Goal: Task Accomplishment & Management: Manage account settings

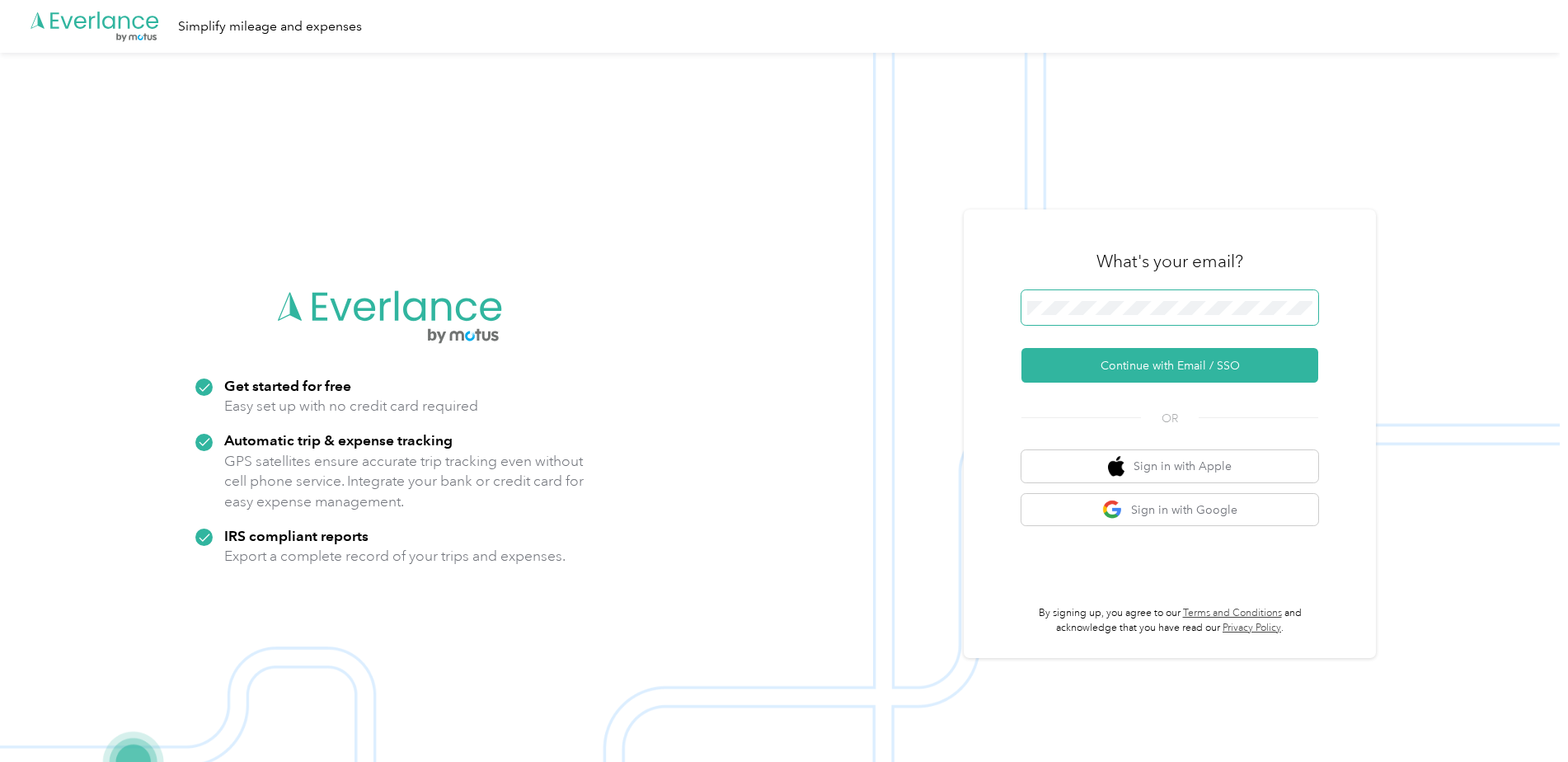
click at [1126, 317] on span at bounding box center [1170, 308] width 297 height 35
click at [1173, 364] on button "Continue with Email / SSO" at bounding box center [1170, 365] width 297 height 35
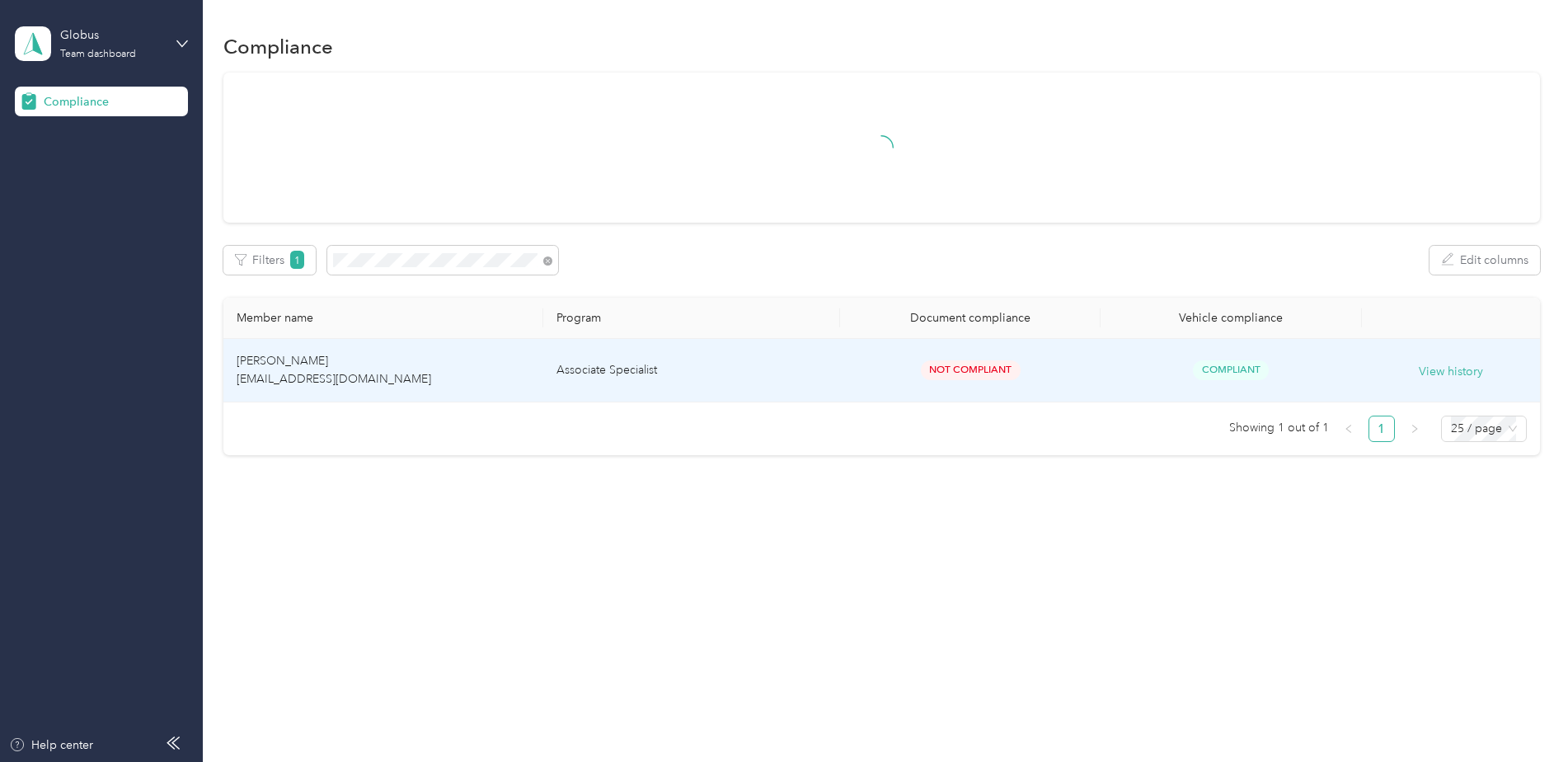
click at [478, 391] on td "[PERSON_NAME] [EMAIL_ADDRESS][DOMAIN_NAME]" at bounding box center [384, 371] width 320 height 64
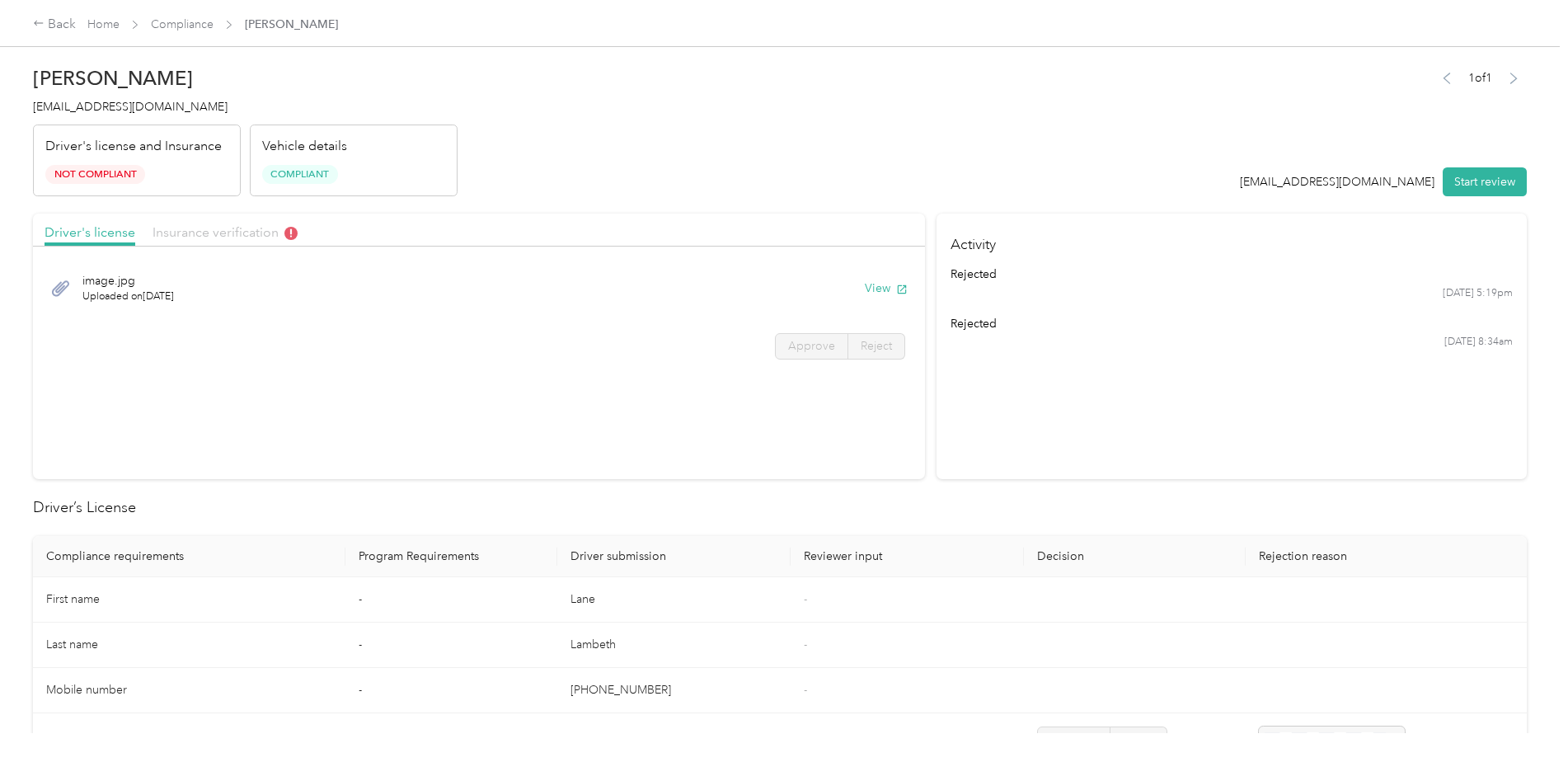
click at [215, 239] on span "Insurance verification" at bounding box center [225, 231] width 145 height 15
click at [865, 285] on button "View" at bounding box center [885, 288] width 43 height 17
click at [870, 286] on button "View" at bounding box center [885, 288] width 43 height 17
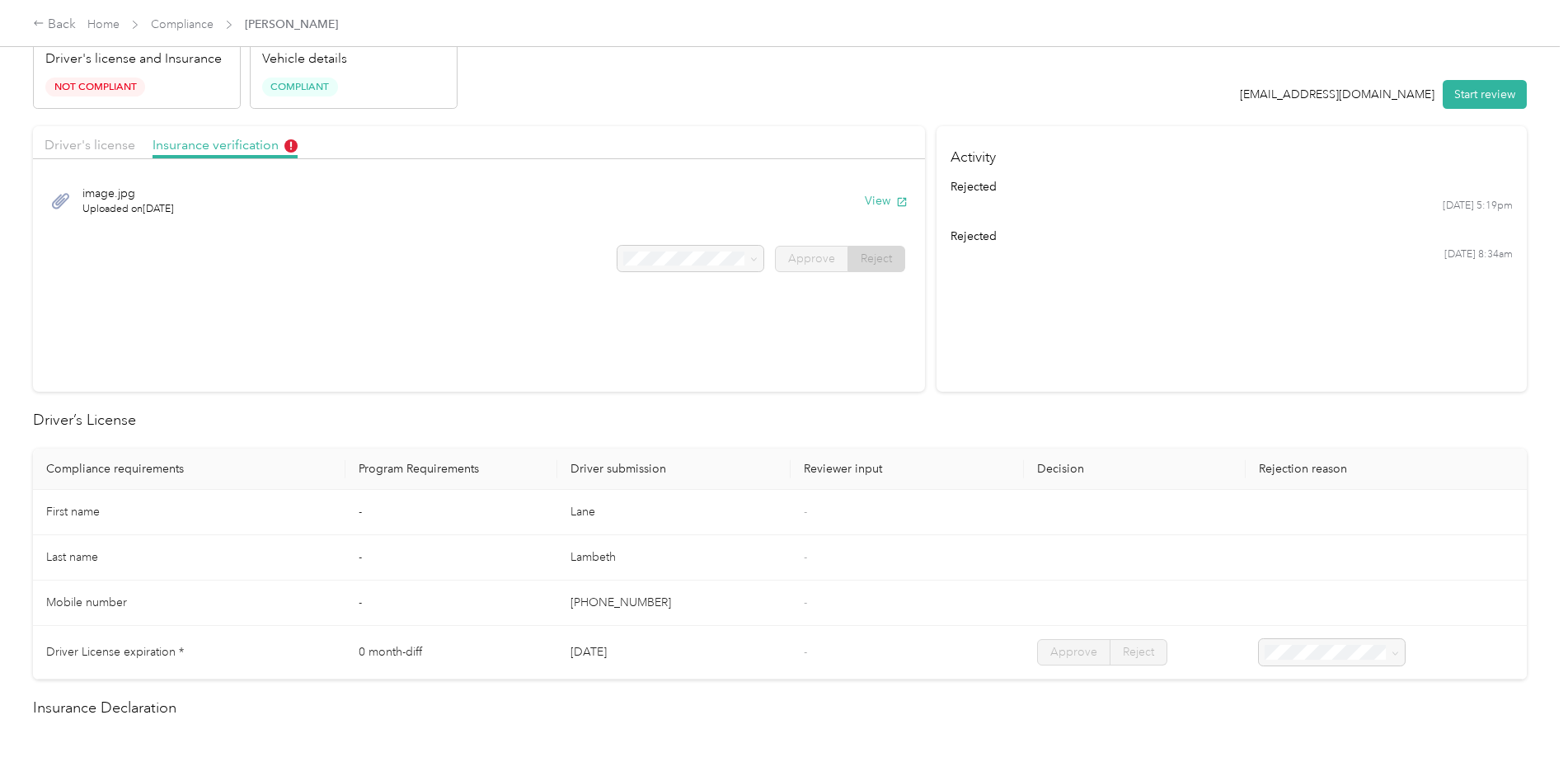
scroll to position [83, 0]
click at [865, 205] on button "View" at bounding box center [885, 206] width 43 height 17
